Goal: Transaction & Acquisition: Register for event/course

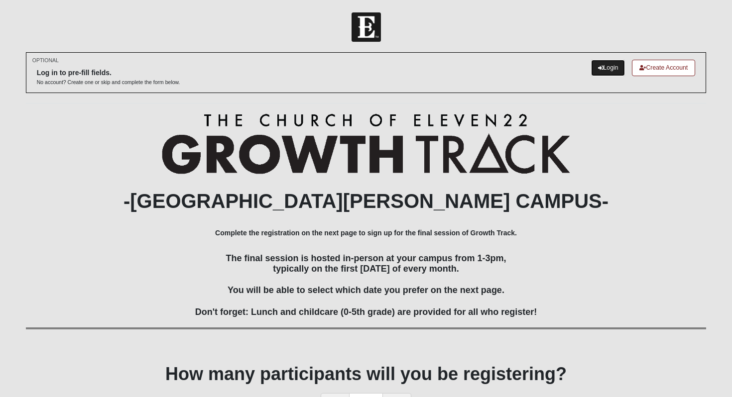
click at [607, 67] on link "Login" at bounding box center [608, 68] width 34 height 16
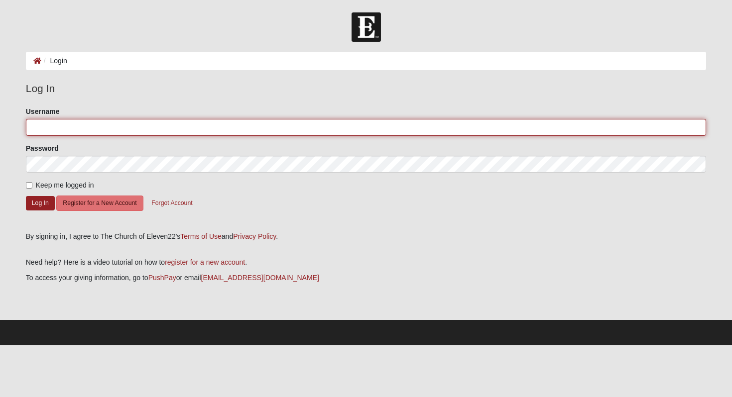
click at [152, 123] on input "Username" at bounding box center [366, 127] width 680 height 17
type input "nickmiller2011@gmail.com"
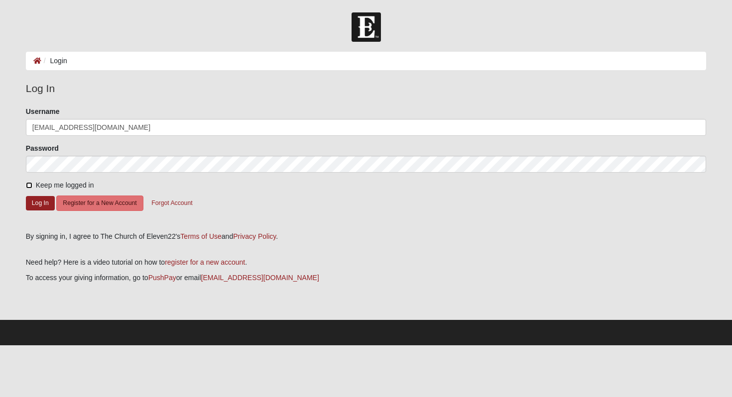
click at [28, 183] on input "Keep me logged in" at bounding box center [29, 185] width 6 height 6
checkbox input "true"
click at [35, 201] on button "Log In" at bounding box center [40, 203] width 29 height 14
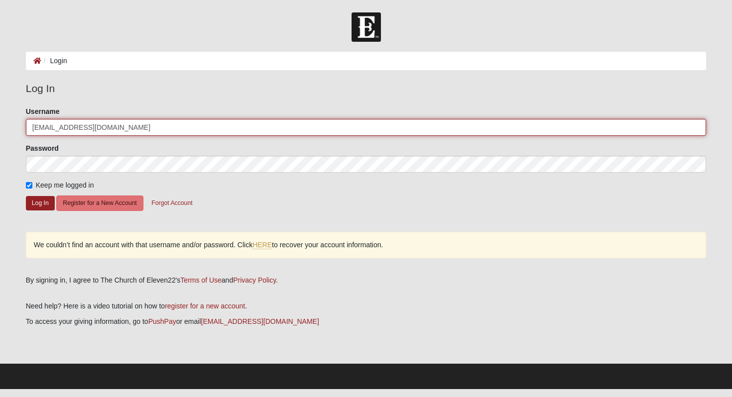
click at [132, 130] on input "[EMAIL_ADDRESS][DOMAIN_NAME]" at bounding box center [366, 127] width 680 height 17
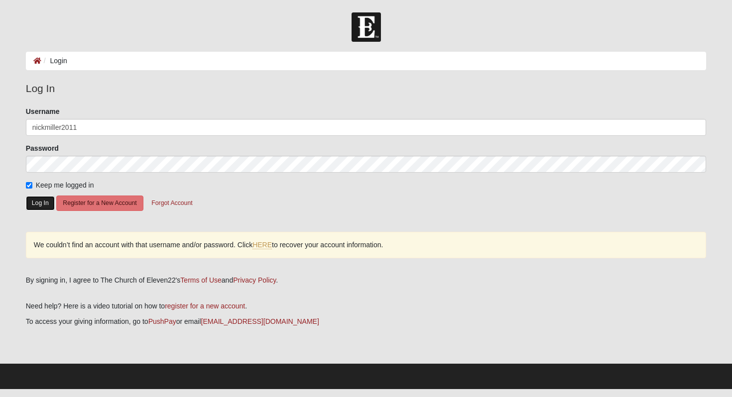
click at [43, 206] on button "Log In" at bounding box center [40, 203] width 29 height 14
click at [43, 204] on button "Log In" at bounding box center [40, 203] width 29 height 14
click at [28, 223] on form "Please correct the following: Username nickmiller2011 Password Keep me logged i…" at bounding box center [366, 166] width 680 height 118
click at [44, 200] on button "Log In" at bounding box center [40, 203] width 29 height 14
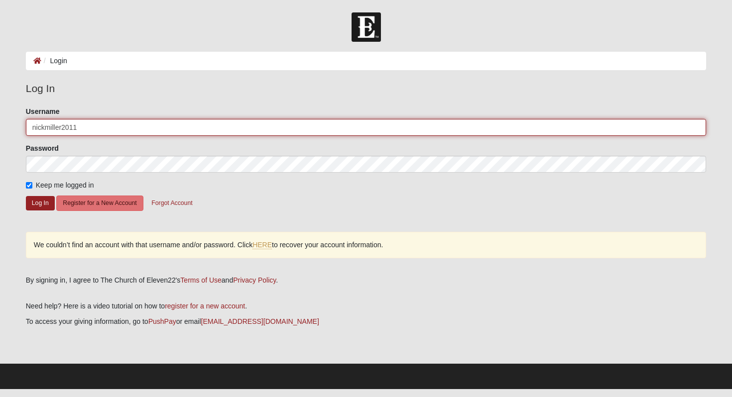
click at [122, 128] on input "nickmiller2011" at bounding box center [366, 127] width 680 height 17
type input "[EMAIL_ADDRESS][DOMAIN_NAME]"
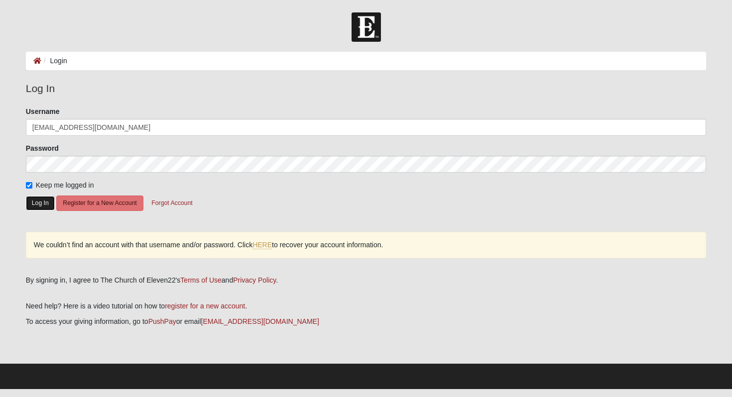
click at [42, 205] on button "Log In" at bounding box center [40, 203] width 29 height 14
click at [265, 245] on link "HERE" at bounding box center [261, 245] width 19 height 8
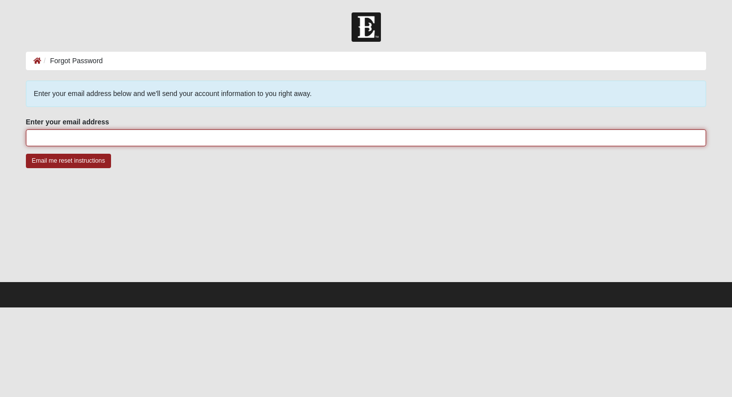
click at [187, 142] on input "Enter your email address" at bounding box center [366, 137] width 680 height 17
type input "[EMAIL_ADDRESS][DOMAIN_NAME]"
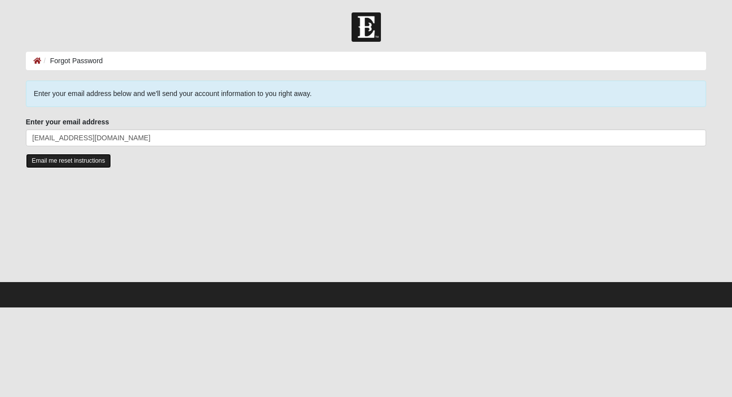
click at [76, 159] on input "Email me reset instructions" at bounding box center [68, 161] width 85 height 14
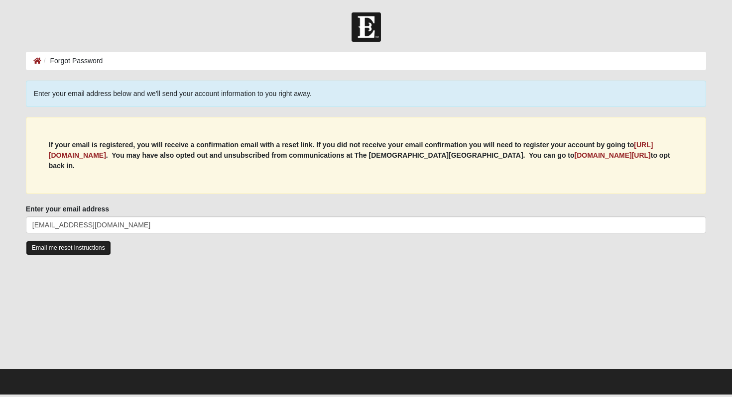
click at [78, 241] on input "Email me reset instructions" at bounding box center [68, 248] width 85 height 14
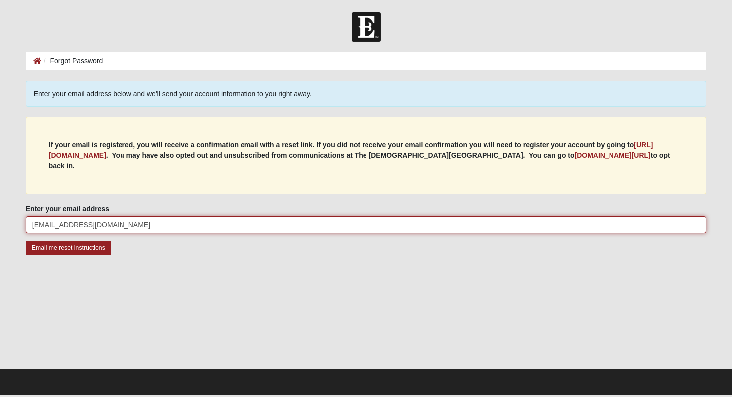
click at [145, 217] on input "[EMAIL_ADDRESS][DOMAIN_NAME]" at bounding box center [366, 225] width 680 height 17
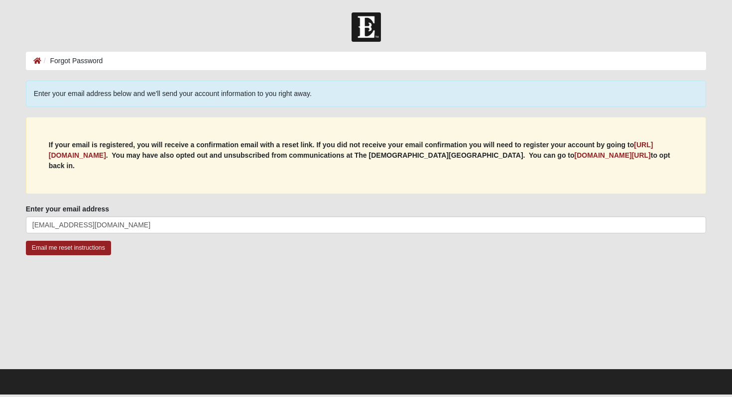
click at [277, 241] on div "Email me reset instructions" at bounding box center [366, 255] width 680 height 28
click at [73, 241] on input "Email me reset instructions" at bounding box center [68, 248] width 85 height 14
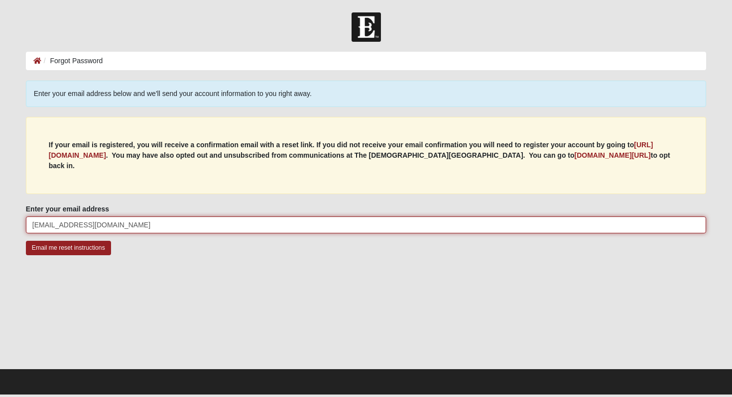
click at [120, 219] on input "[EMAIL_ADDRESS][DOMAIN_NAME]" at bounding box center [366, 225] width 680 height 17
type input "[EMAIL_ADDRESS][DOMAIN_NAME]"
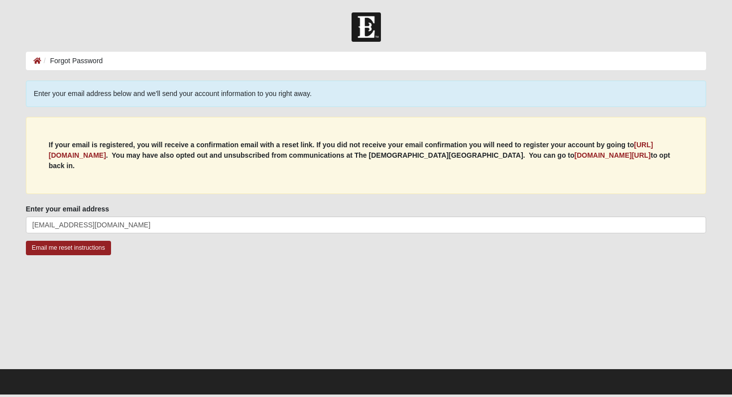
click at [360, 255] on div "Email me reset instructions" at bounding box center [366, 255] width 680 height 28
click at [83, 241] on input "Email me reset instructions" at bounding box center [68, 248] width 85 height 14
click at [107, 157] on b "https://my.coe22.com/register" at bounding box center [351, 150] width 604 height 18
click at [37, 61] on icon at bounding box center [37, 60] width 8 height 7
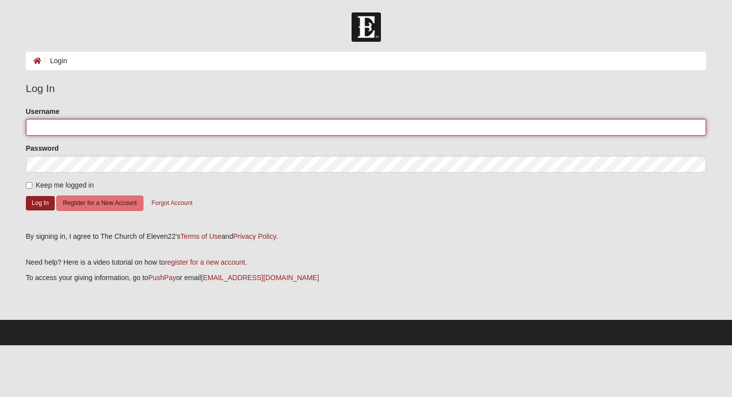
click at [160, 127] on input "Username" at bounding box center [366, 127] width 680 height 17
type input "[EMAIL_ADDRESS][DOMAIN_NAME]"
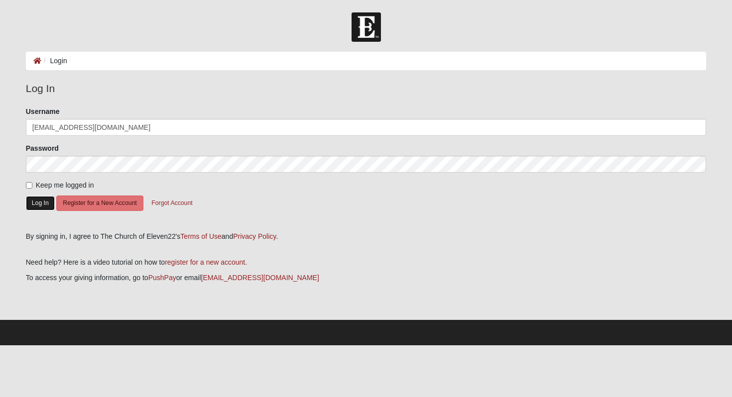
click at [45, 199] on button "Log In" at bounding box center [40, 203] width 29 height 14
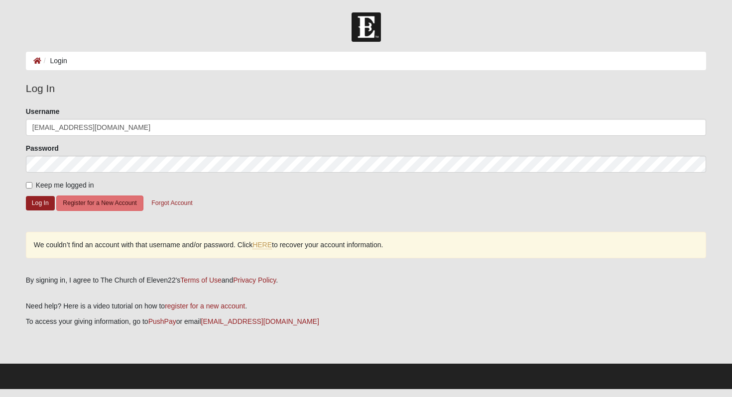
click at [139, 229] on div "Please correct the following: Username [EMAIL_ADDRESS][DOMAIN_NAME] Password Ke…" at bounding box center [365, 188] width 695 height 162
click at [29, 185] on input "Keep me logged in" at bounding box center [29, 185] width 6 height 6
checkbox input "true"
click at [37, 200] on button "Log In" at bounding box center [40, 203] width 29 height 14
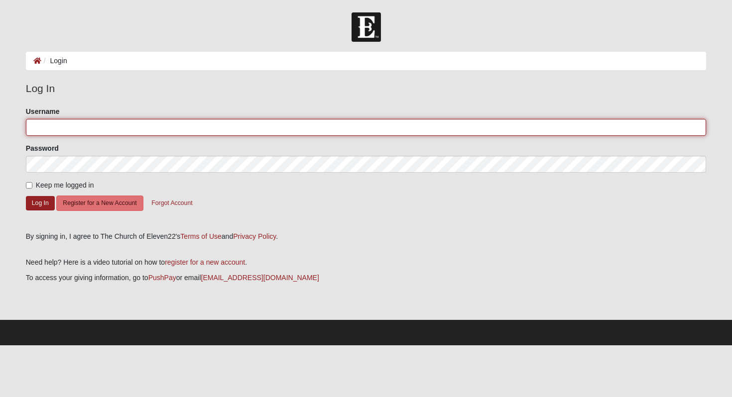
click at [87, 129] on input "Username" at bounding box center [366, 127] width 680 height 17
type input "[EMAIL_ADDRESS][DOMAIN_NAME]"
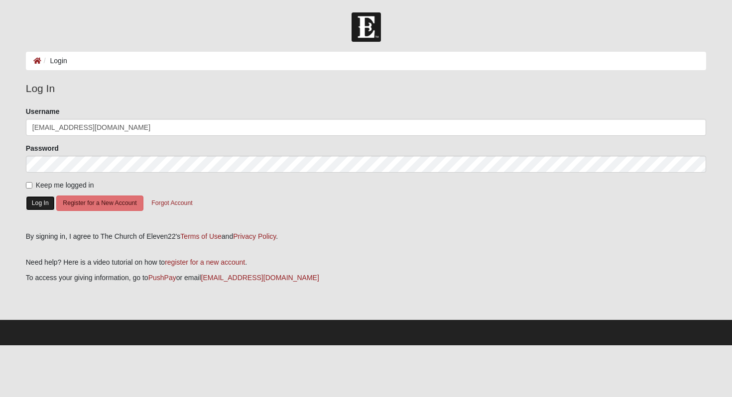
click at [48, 207] on button "Log In" at bounding box center [40, 203] width 29 height 14
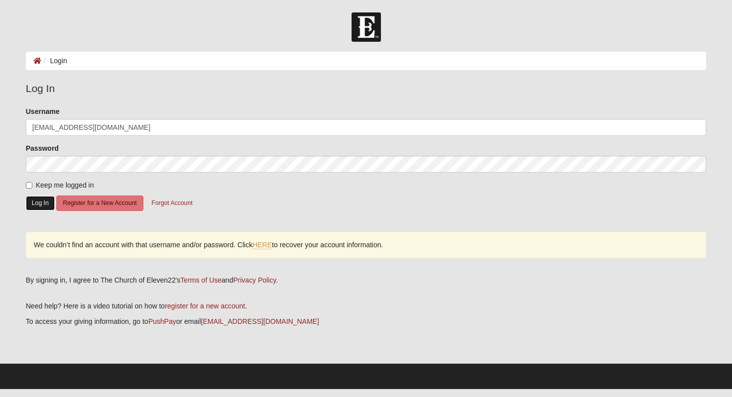
click at [48, 206] on button "Log In" at bounding box center [40, 203] width 29 height 14
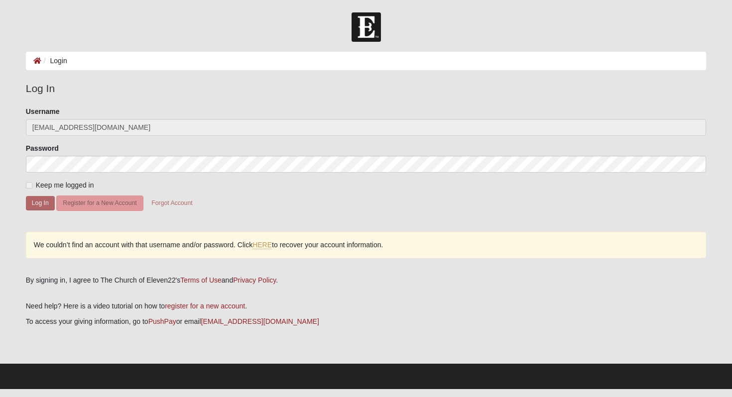
click at [48, 206] on button "Log In" at bounding box center [40, 203] width 29 height 14
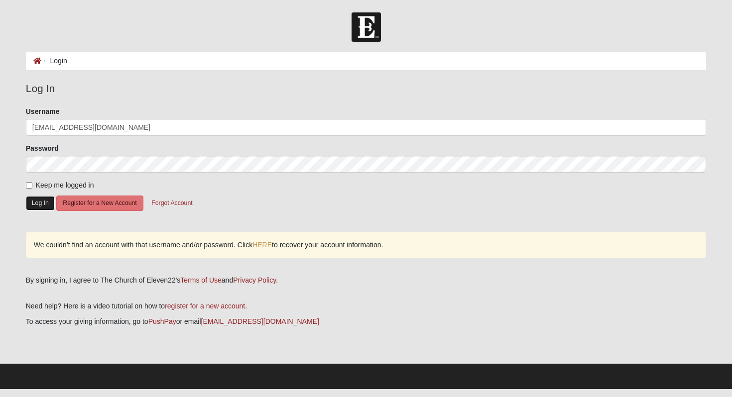
click at [48, 206] on button "Log In" at bounding box center [40, 203] width 29 height 14
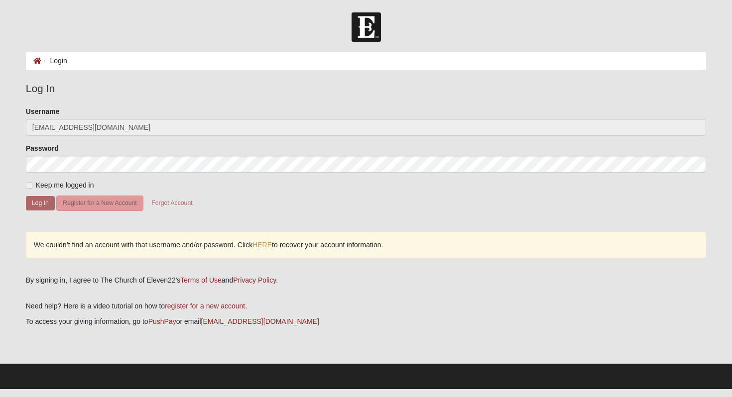
click at [48, 206] on button "Log In" at bounding box center [40, 203] width 29 height 14
